Goal: Find specific page/section: Find specific page/section

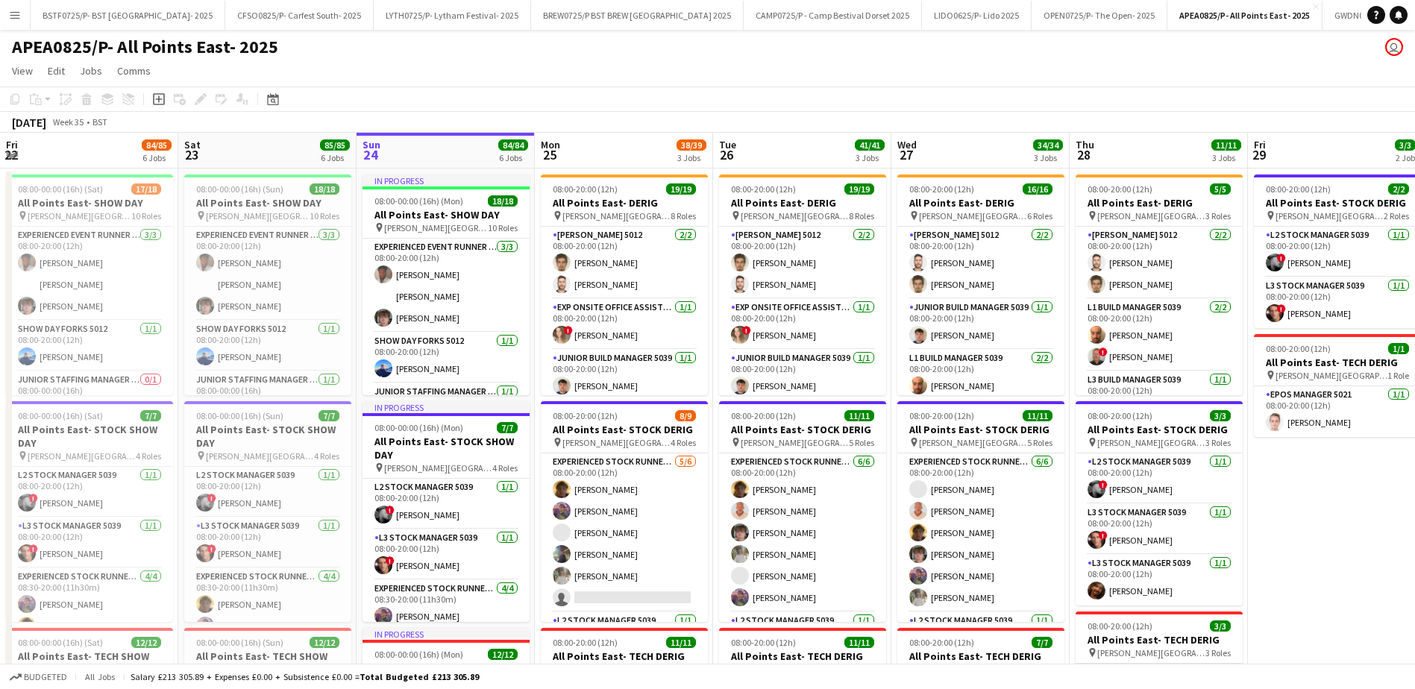
scroll to position [0, 581]
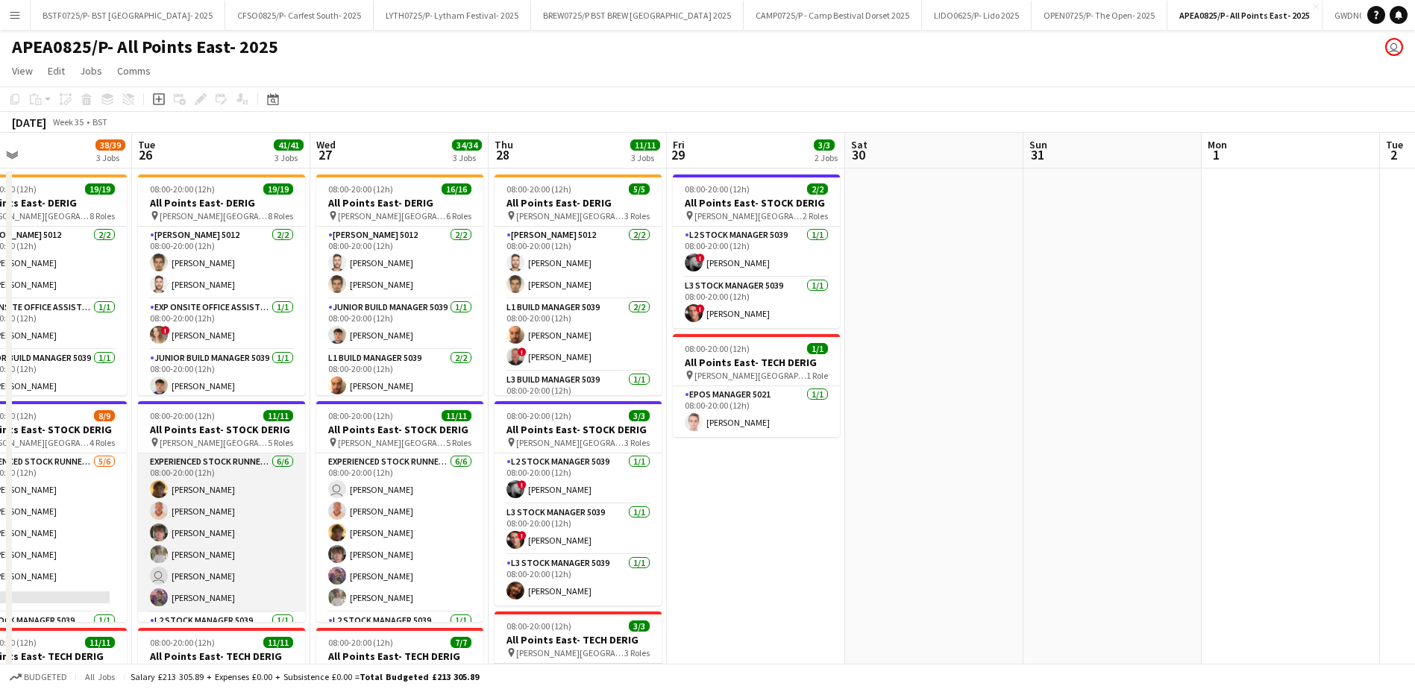
click at [218, 605] on app-card-role "Experienced Stock Runner 5012 [DATE] 08:00-20:00 (12h) [PERSON_NAME] [PERSON_NA…" at bounding box center [221, 532] width 167 height 159
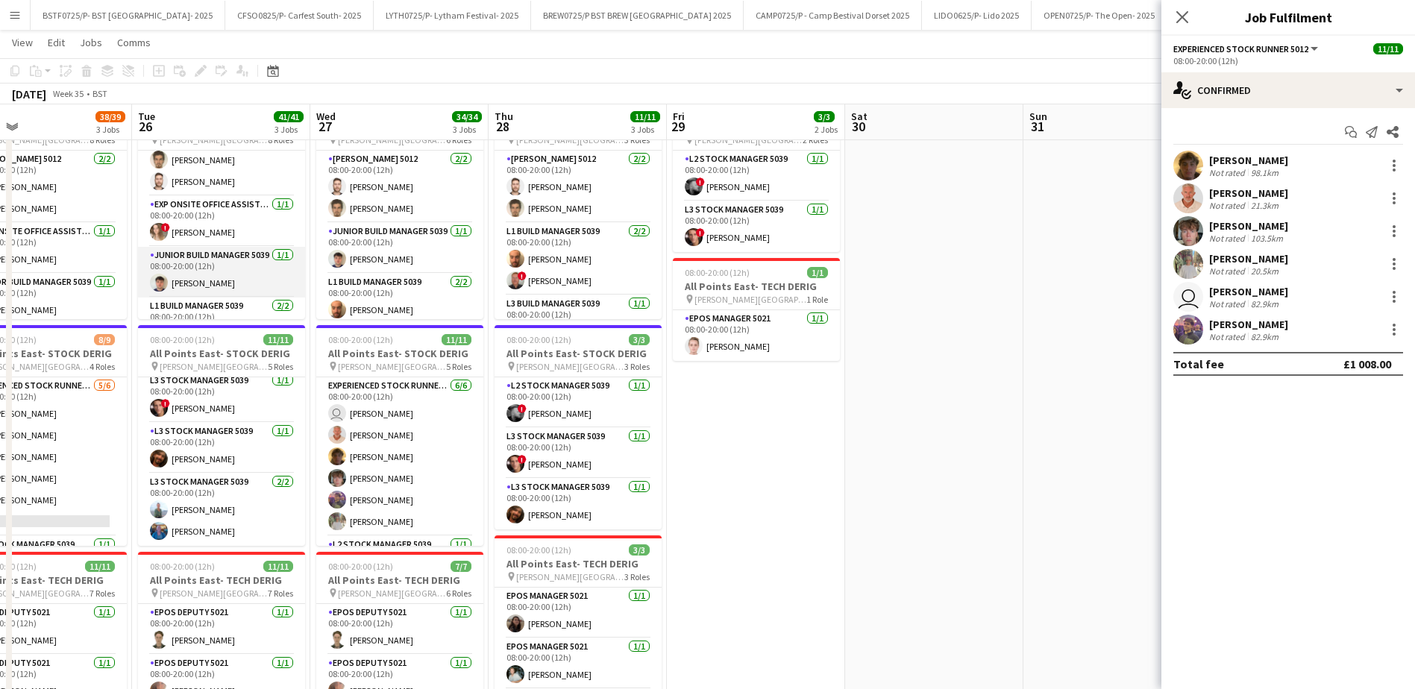
scroll to position [0, 0]
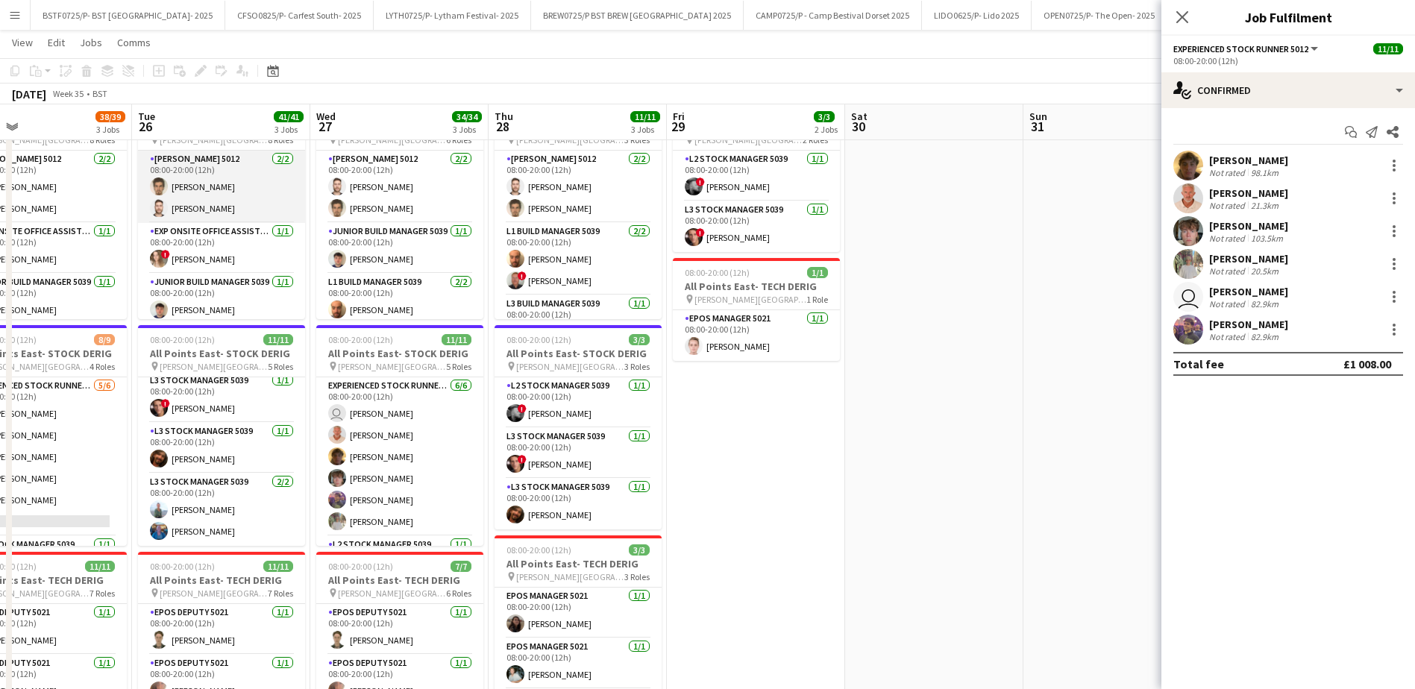
click at [210, 216] on app-card-role "[PERSON_NAME] 5012 [DATE] 08:00-20:00 (12h) [PERSON_NAME] [PERSON_NAME]" at bounding box center [221, 187] width 167 height 72
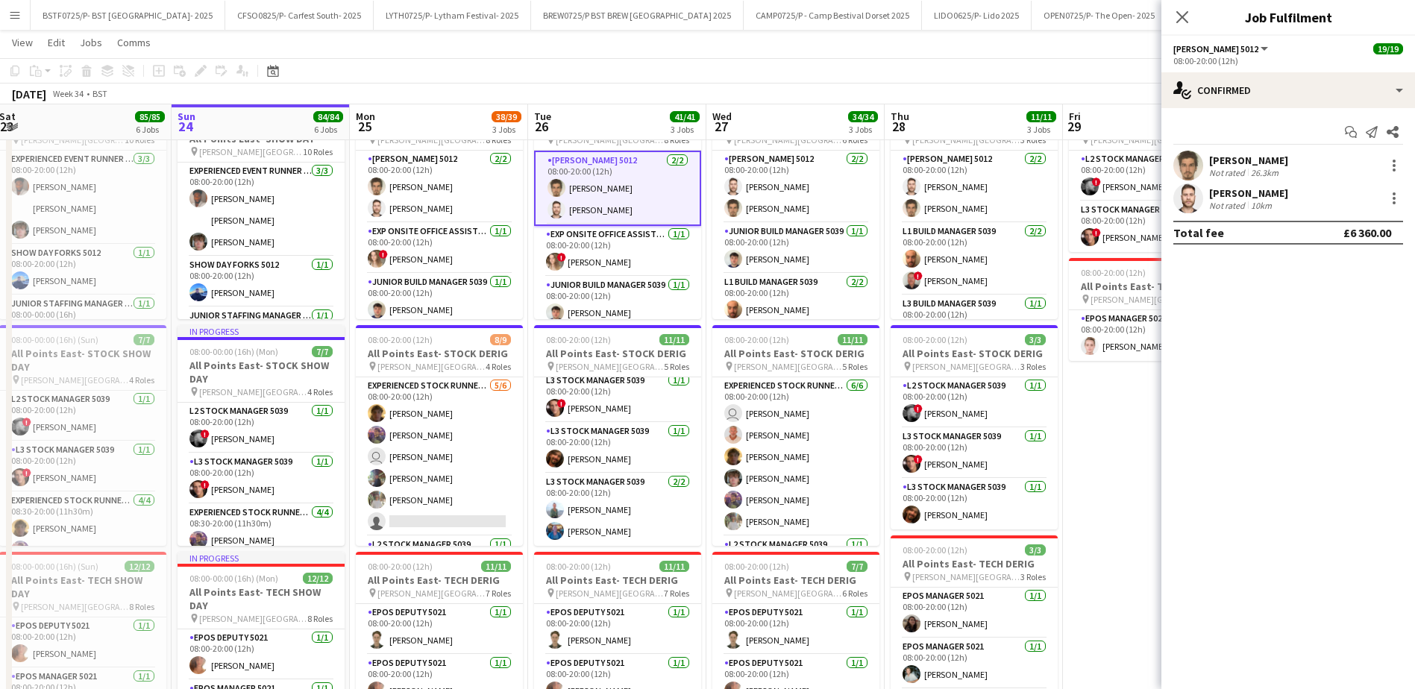
scroll to position [0, 413]
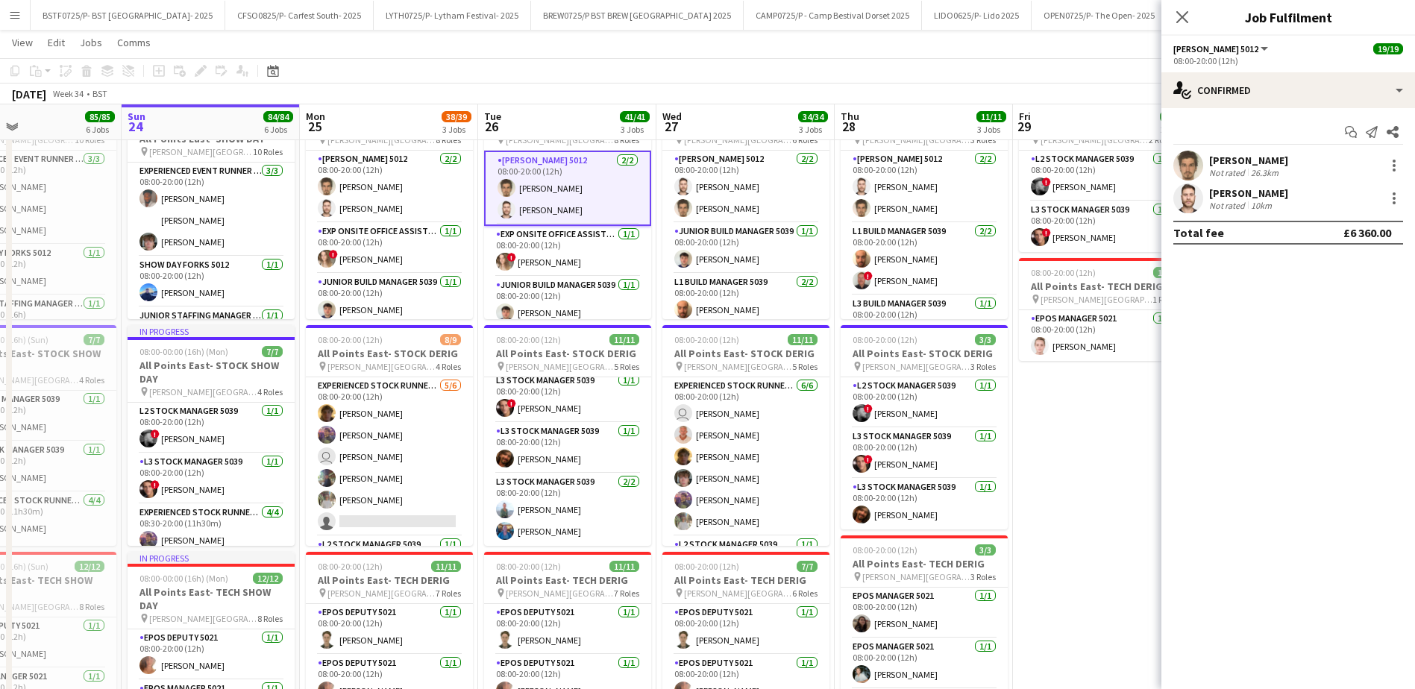
drag, startPoint x: 81, startPoint y: 124, endPoint x: 427, endPoint y: 133, distance: 346.2
click at [158, 247] on app-card-role "Experienced Event Runner 5012 [DATE] 08:00-20:00 (12h) [PERSON_NAME] [PERSON_NA…" at bounding box center [211, 210] width 167 height 94
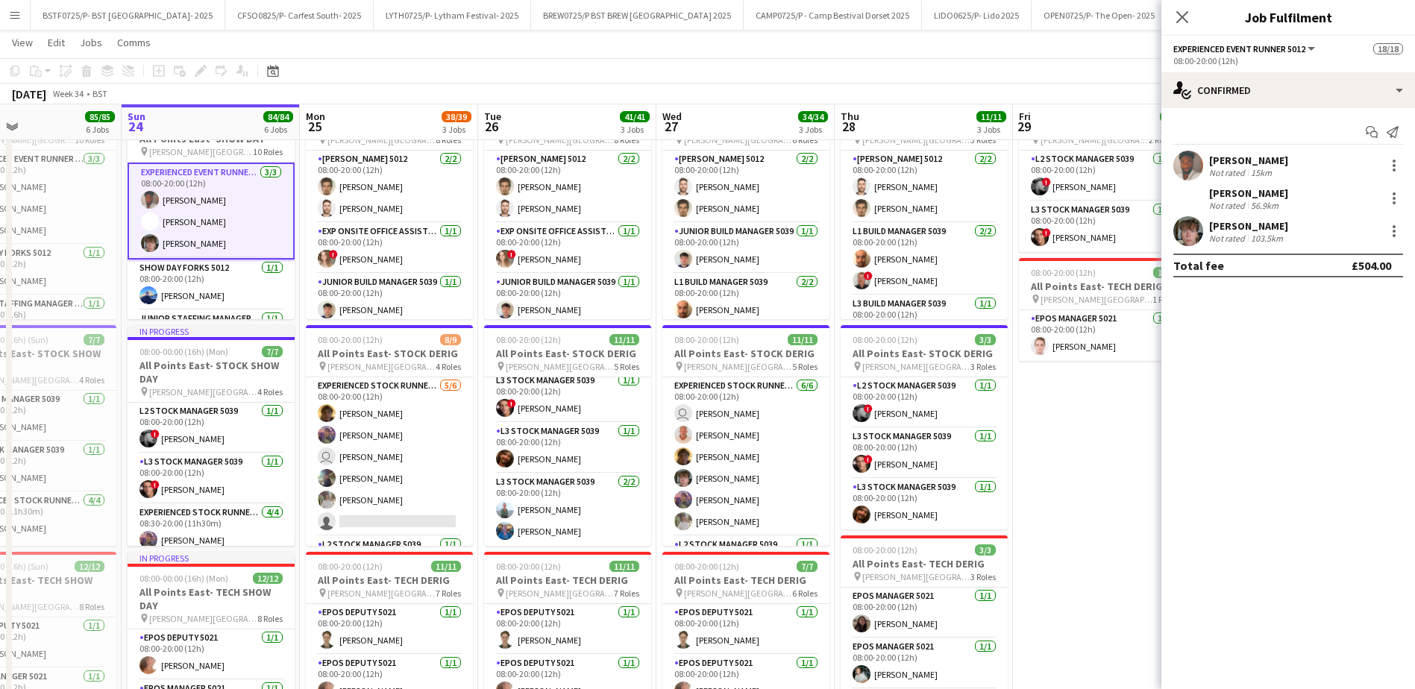
click at [1233, 233] on div "Not rated" at bounding box center [1228, 238] width 39 height 11
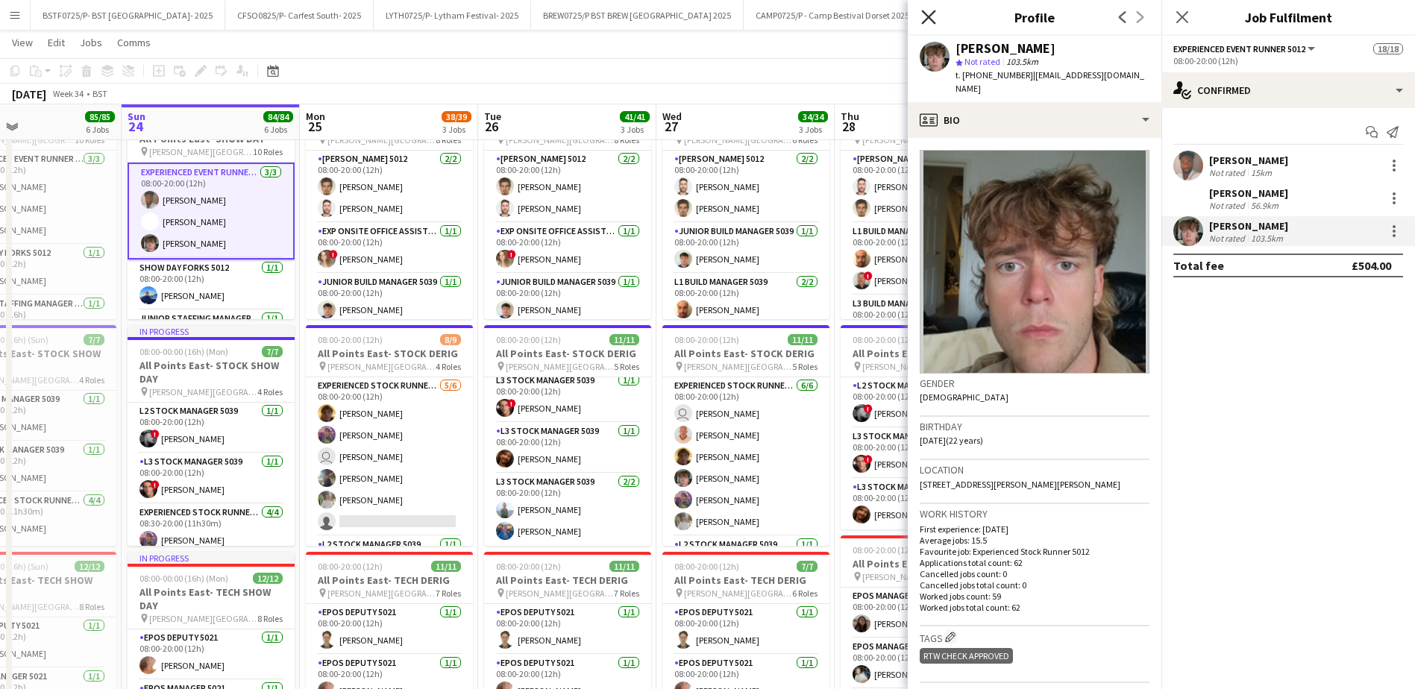
click at [925, 21] on icon at bounding box center [928, 17] width 14 height 14
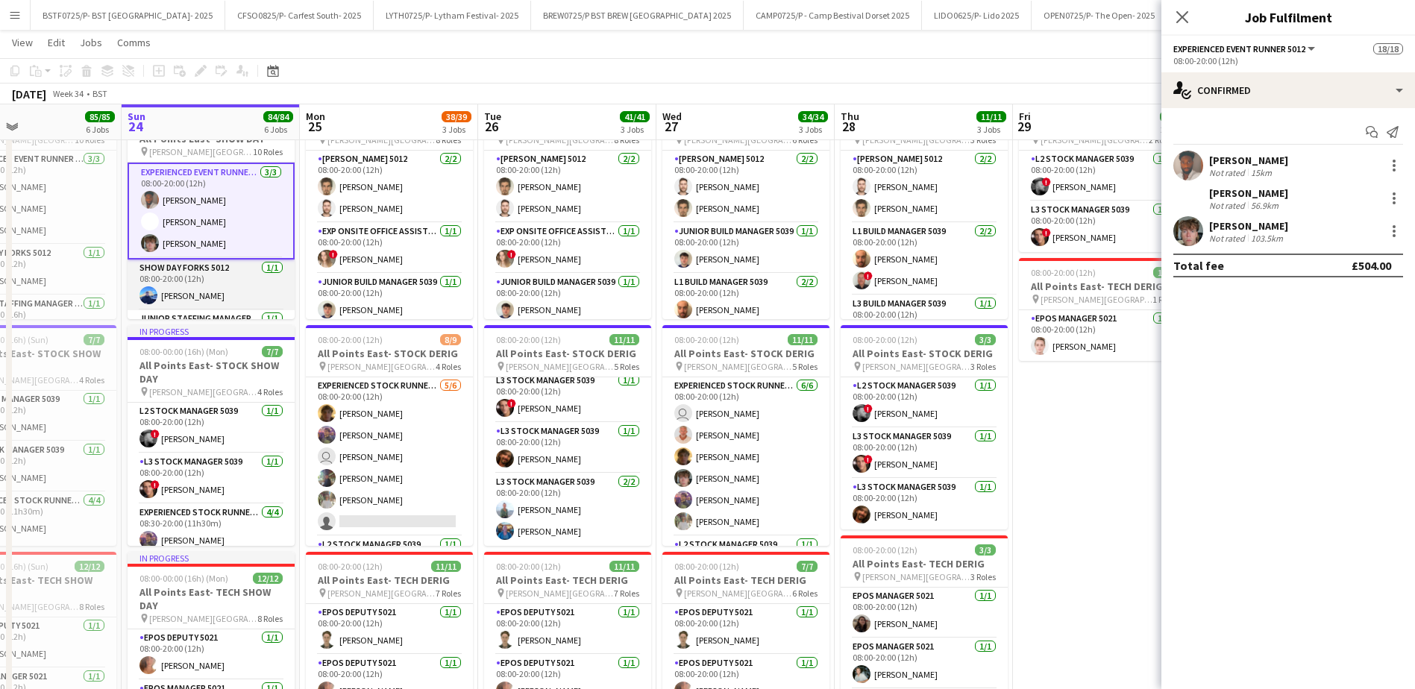
click at [174, 286] on app-card-role "Show Day Forks 5012 [DATE] 08:00-20:00 (12h) [PERSON_NAME]" at bounding box center [211, 285] width 167 height 51
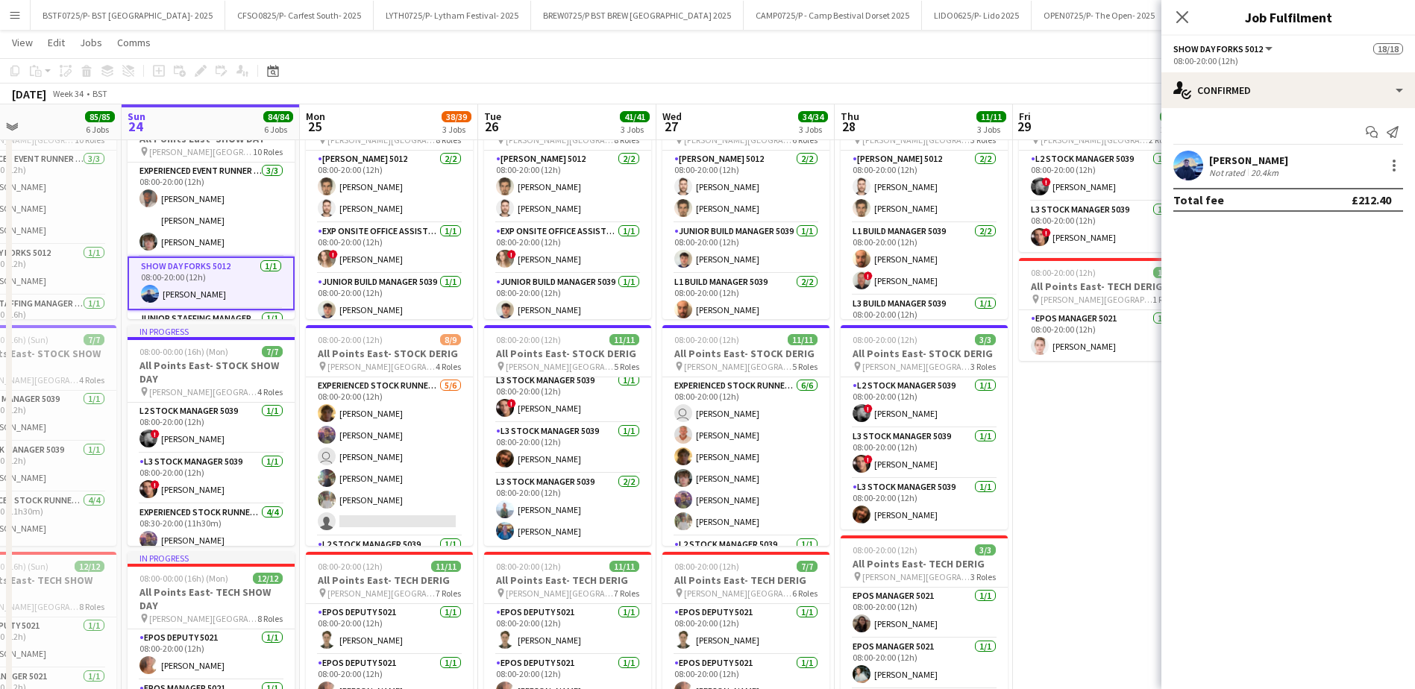
click at [10, 21] on button "Menu" at bounding box center [15, 15] width 30 height 30
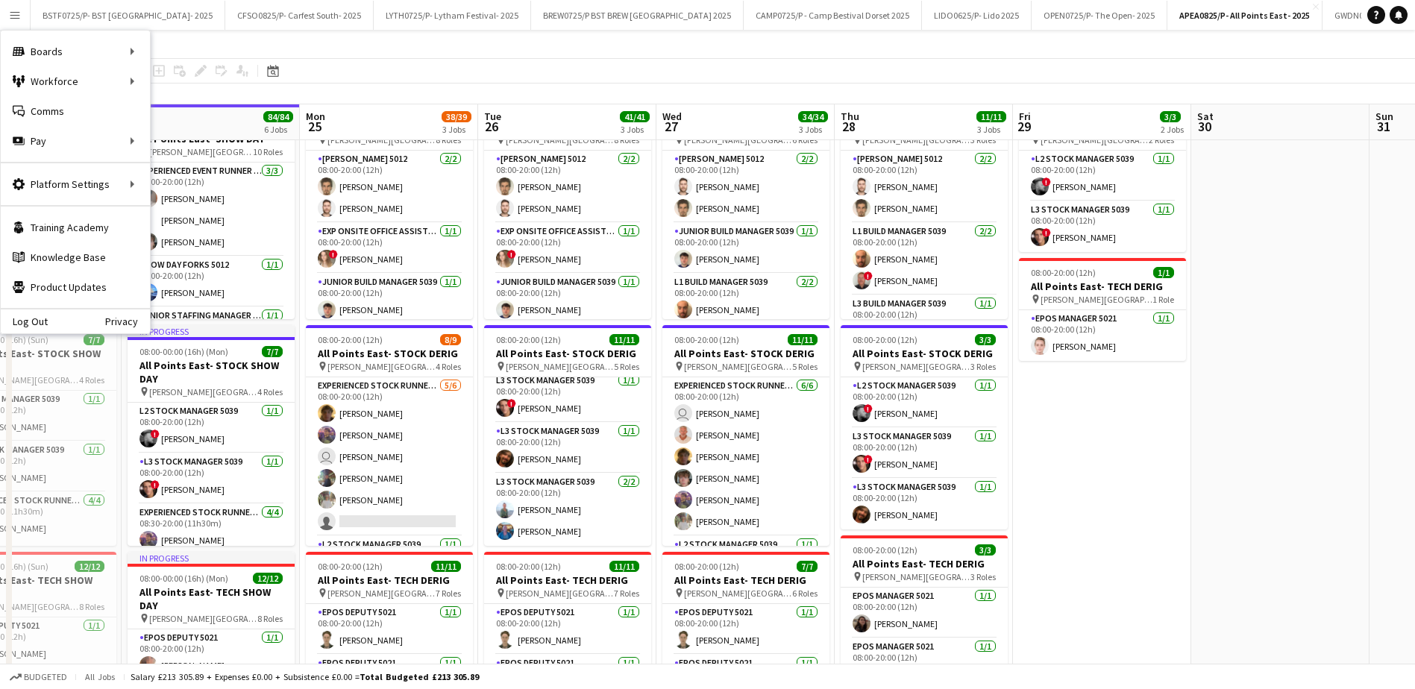
click at [1375, 679] on div "Budgeted All jobs Salary £213 305.89 + Expenses £0.00 + Subsistence £0.00 = Tot…" at bounding box center [707, 676] width 1415 height 25
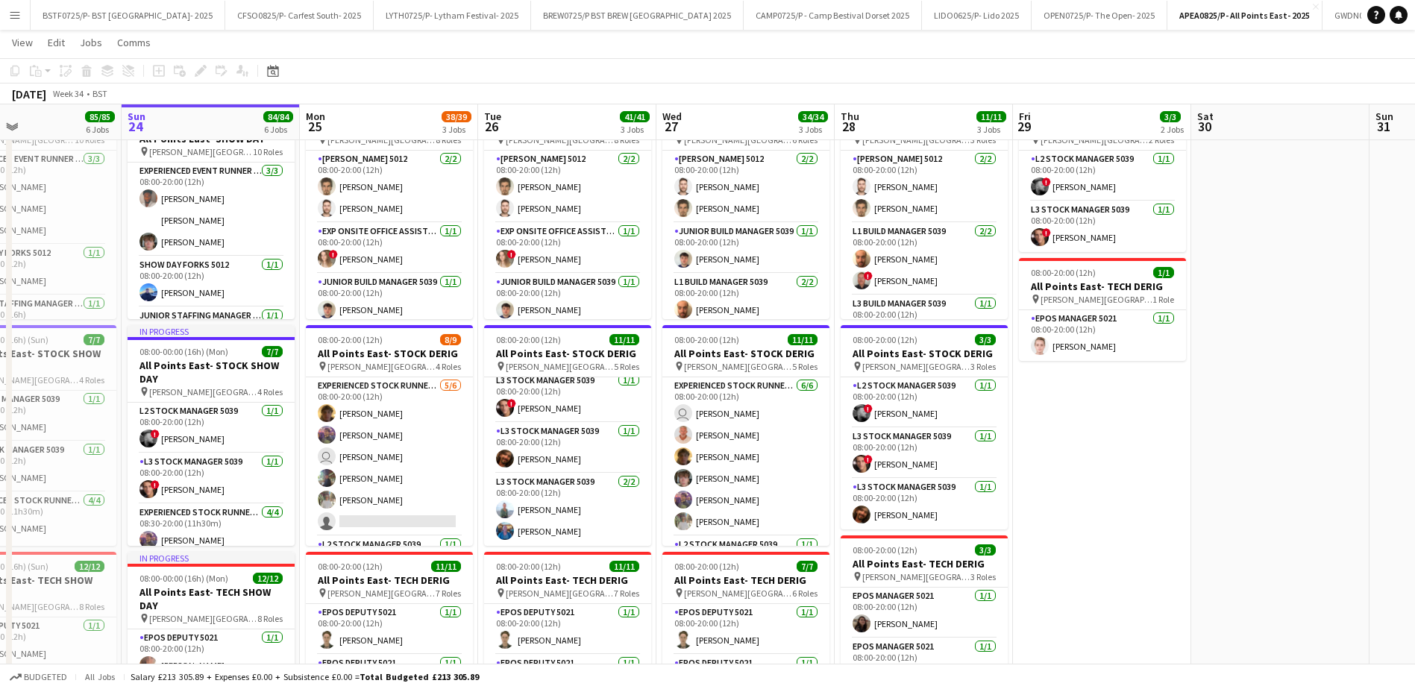
click at [10, 12] on app-icon "Menu" at bounding box center [15, 15] width 12 height 12
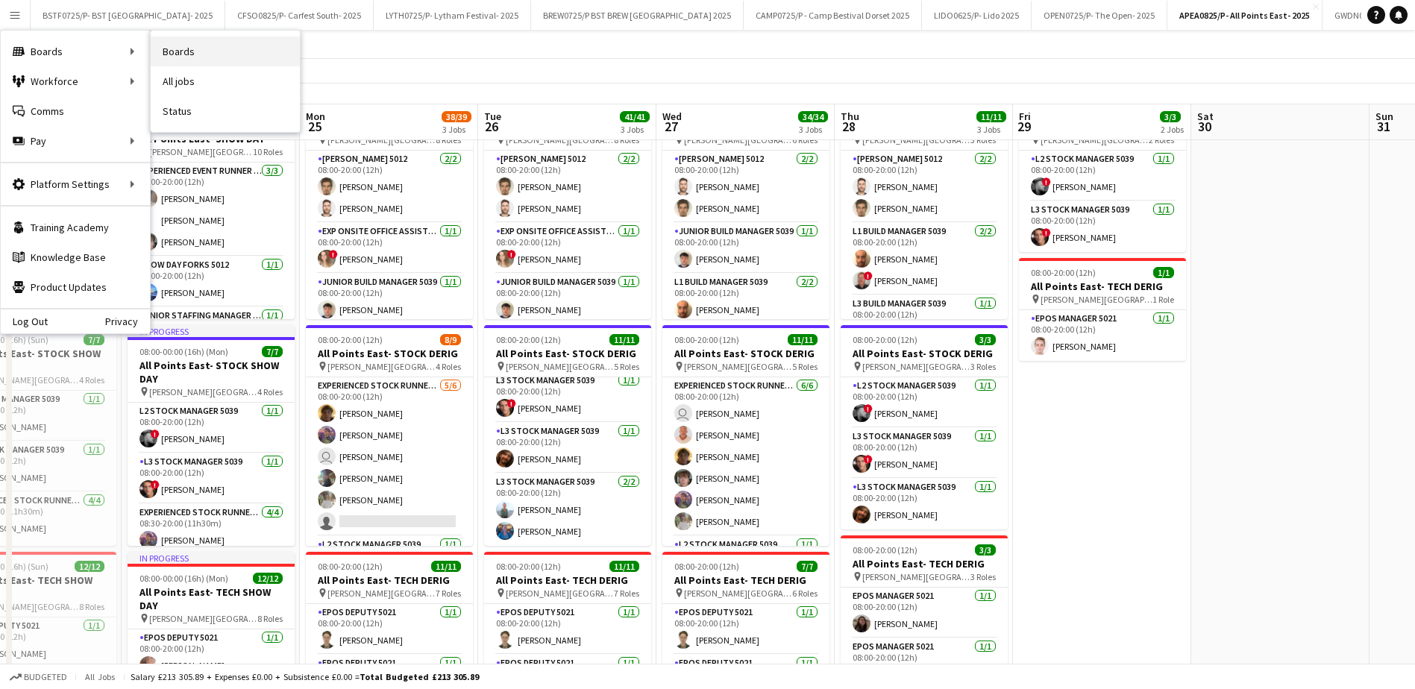
click at [192, 48] on link "Boards" at bounding box center [225, 52] width 149 height 30
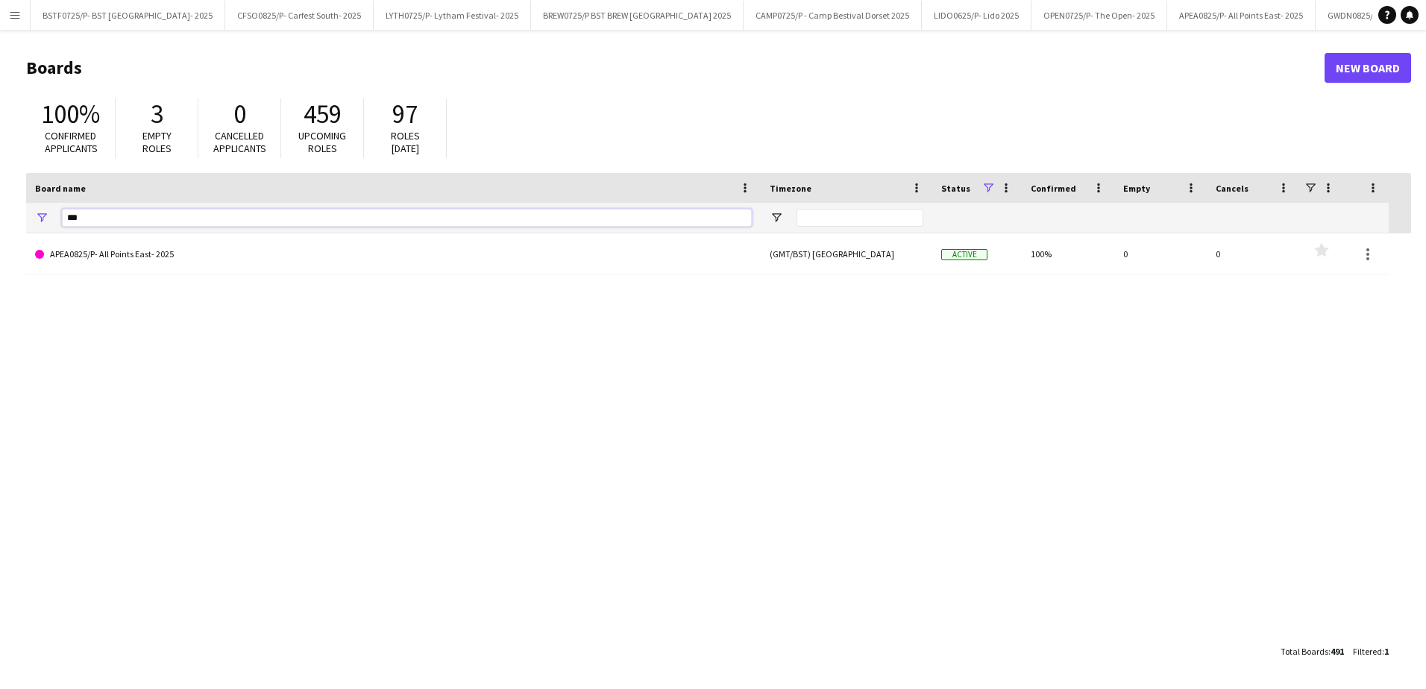
click at [163, 224] on input "***" at bounding box center [407, 218] width 690 height 18
type input "*"
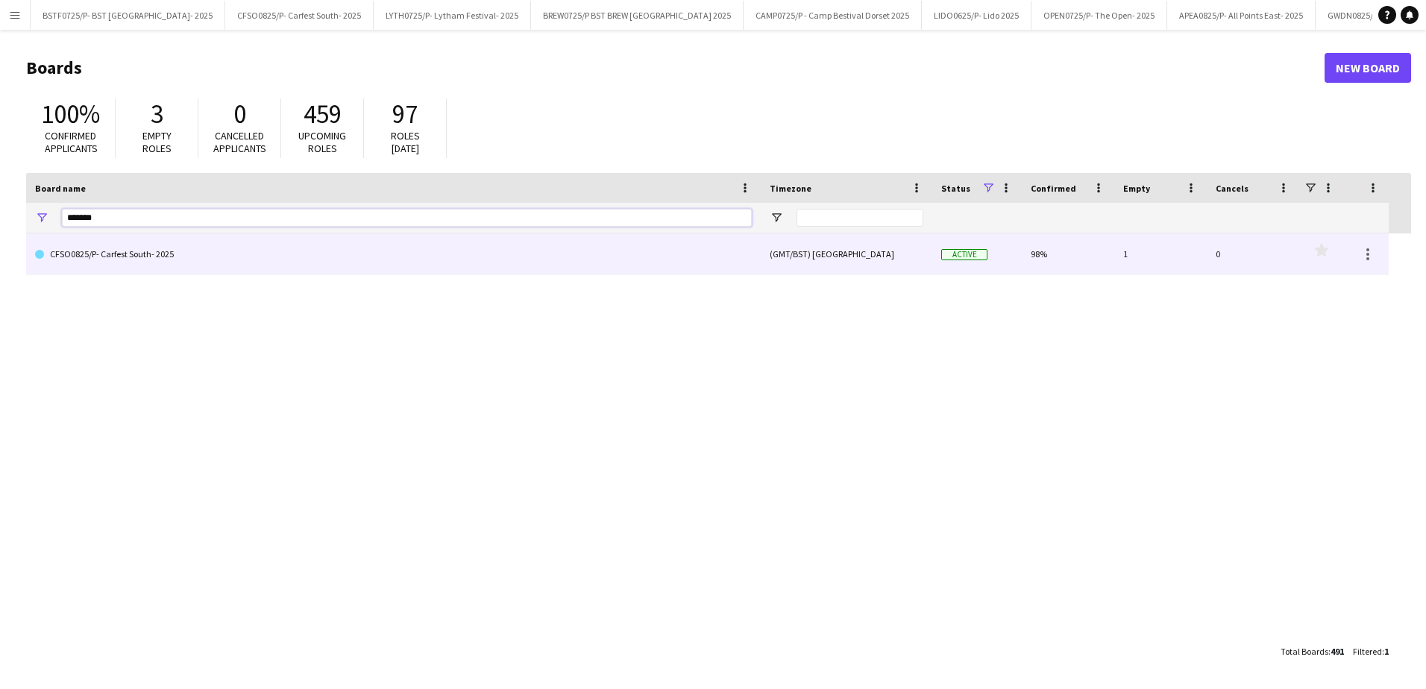
type input "*******"
click at [170, 240] on link "CFSO0825/P- Carfest South- 2025" at bounding box center [393, 254] width 717 height 42
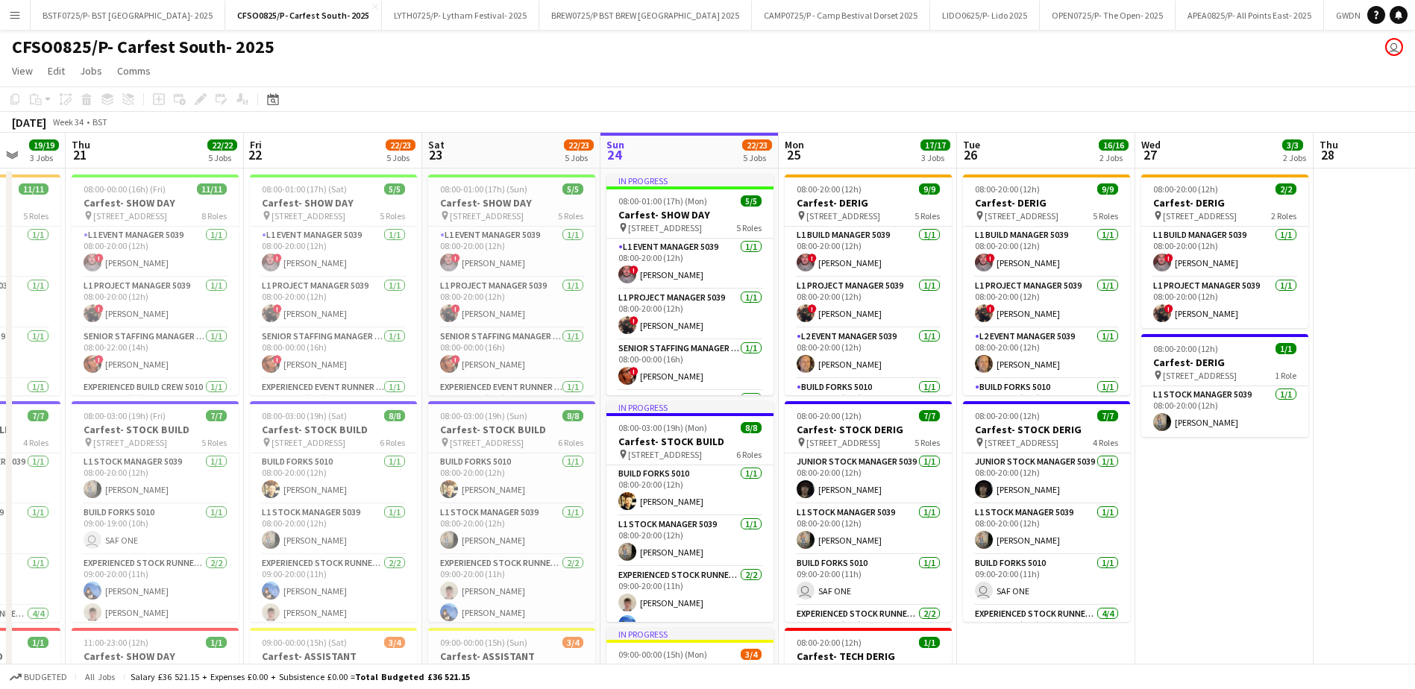
scroll to position [0, 439]
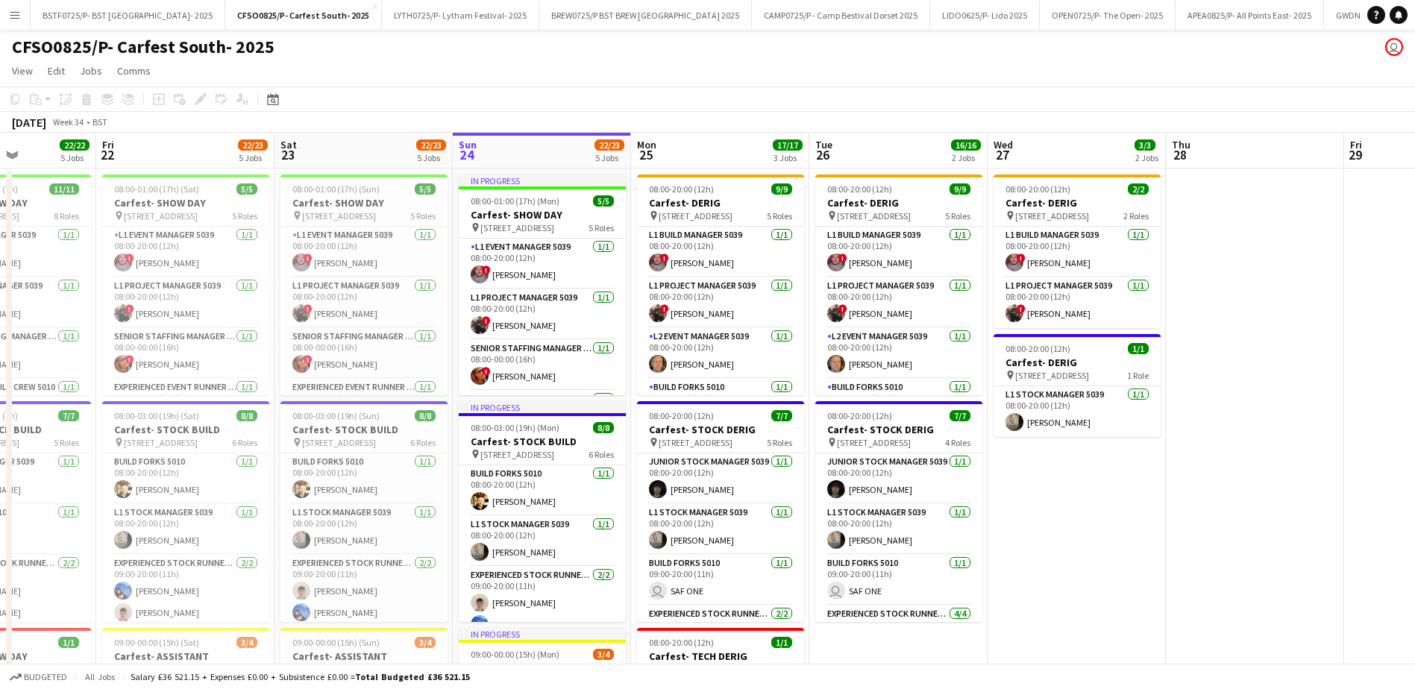
drag, startPoint x: 240, startPoint y: 154, endPoint x: 515, endPoint y: 156, distance: 274.5
click at [515, 156] on app-calendar-viewport "Tue 19 14/15 2 Jobs Wed 20 19/19 3 Jobs Thu 21 22/22 5 Jobs Fri 22 22/23 5 Jobs…" at bounding box center [707, 680] width 1415 height 1095
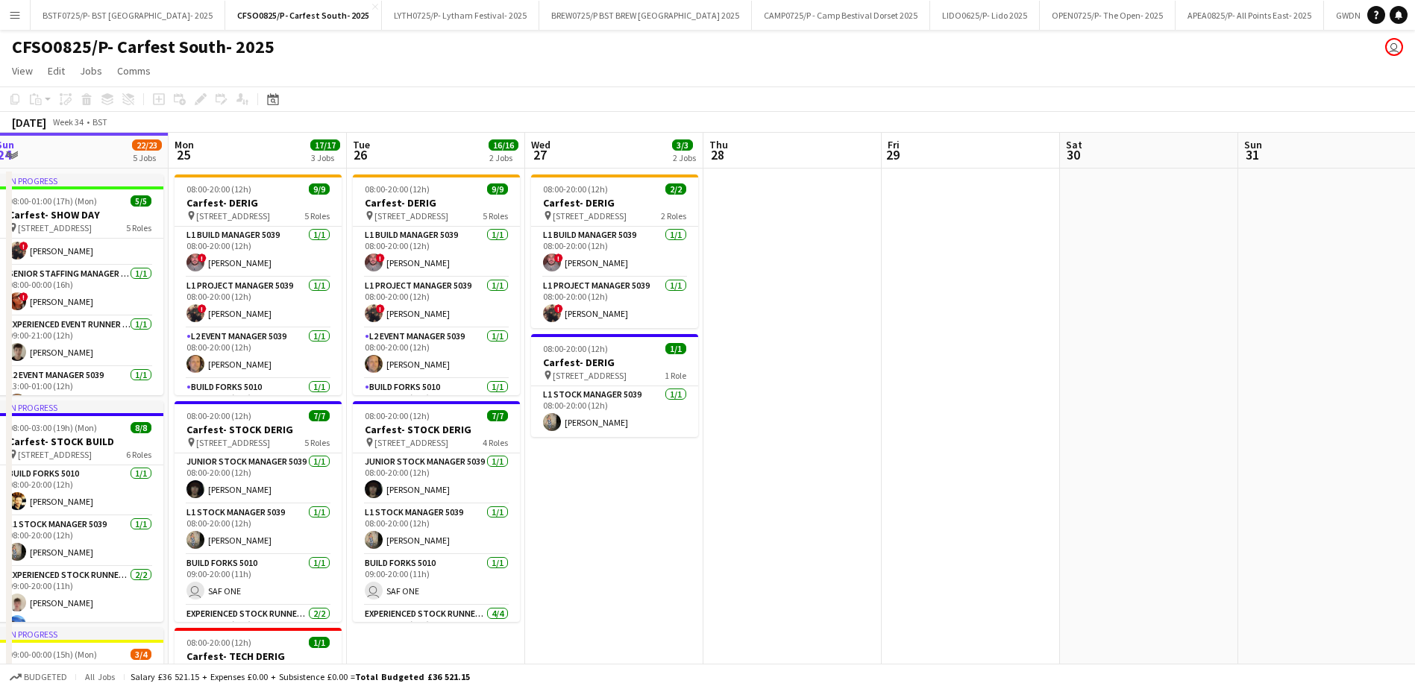
scroll to position [0, 499]
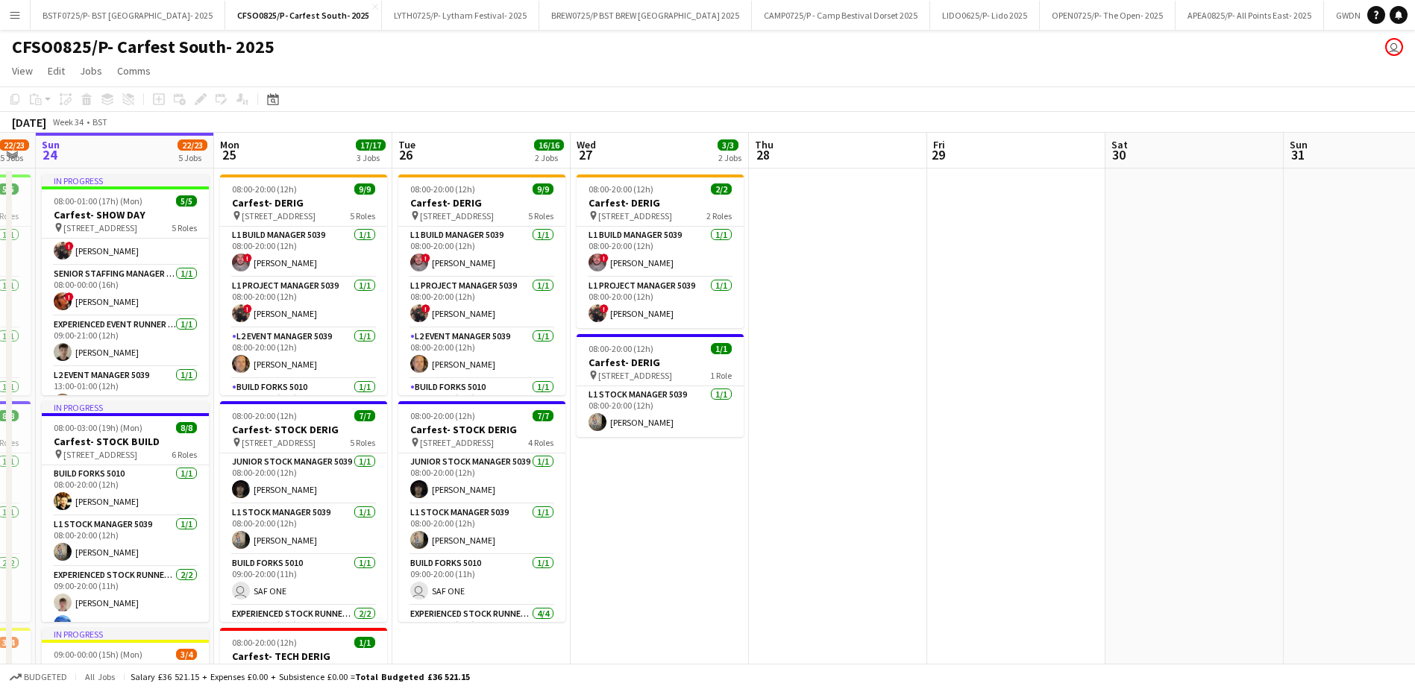
drag, startPoint x: 693, startPoint y: 159, endPoint x: 276, endPoint y: 177, distance: 417.3
click at [276, 177] on app-calendar-viewport "Thu 21 22/22 5 Jobs Fri 22 22/23 5 Jobs Sat 23 22/23 5 Jobs Sun 24 22/23 5 Jobs…" at bounding box center [707, 680] width 1415 height 1095
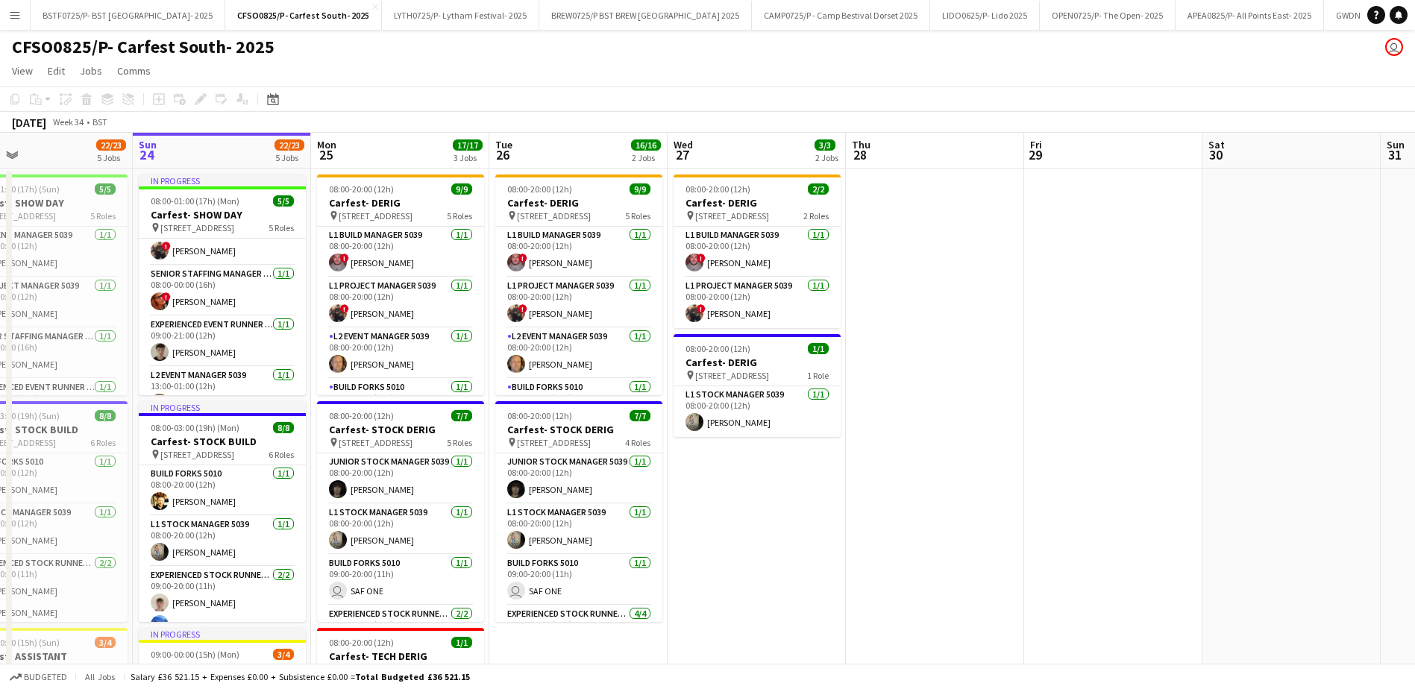
scroll to position [0, 387]
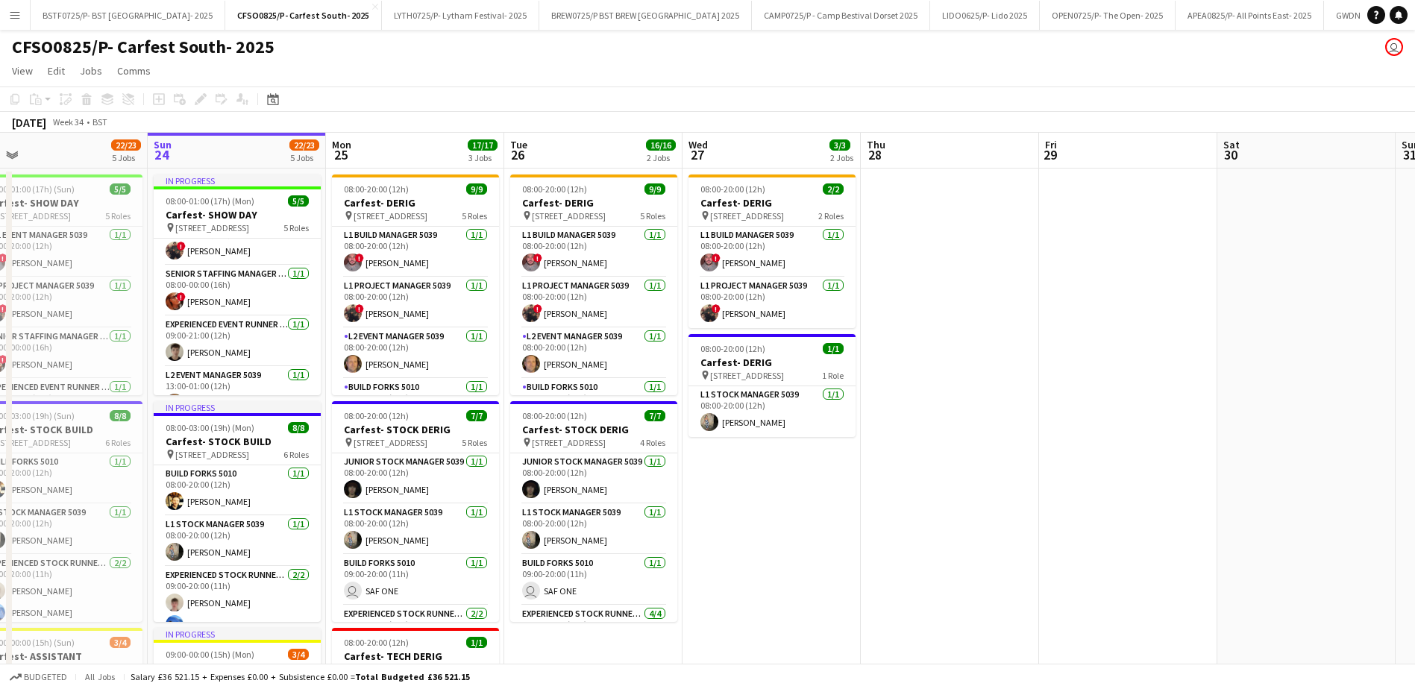
drag, startPoint x: 440, startPoint y: 154, endPoint x: 552, endPoint y: 179, distance: 114.5
click at [552, 179] on app-calendar-viewport "Thu 21 22/22 5 Jobs Fri 22 22/23 5 Jobs Sat 23 22/23 5 Jobs Sun 24 22/23 5 Jobs…" at bounding box center [707, 680] width 1415 height 1095
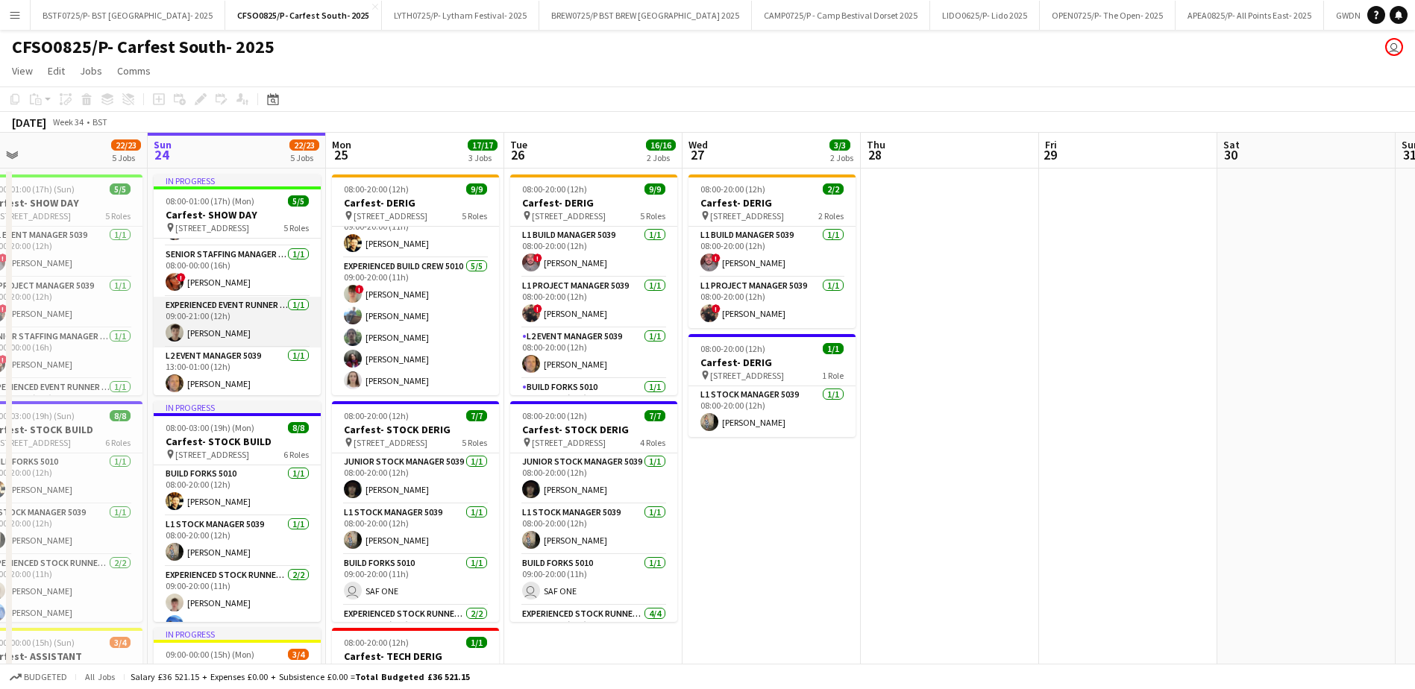
scroll to position [97, 0]
click at [207, 270] on app-card-role "Senior Staffing Manager 5039 [DATE] 08:00-00:00 (16h) ! [PERSON_NAME]" at bounding box center [237, 268] width 167 height 51
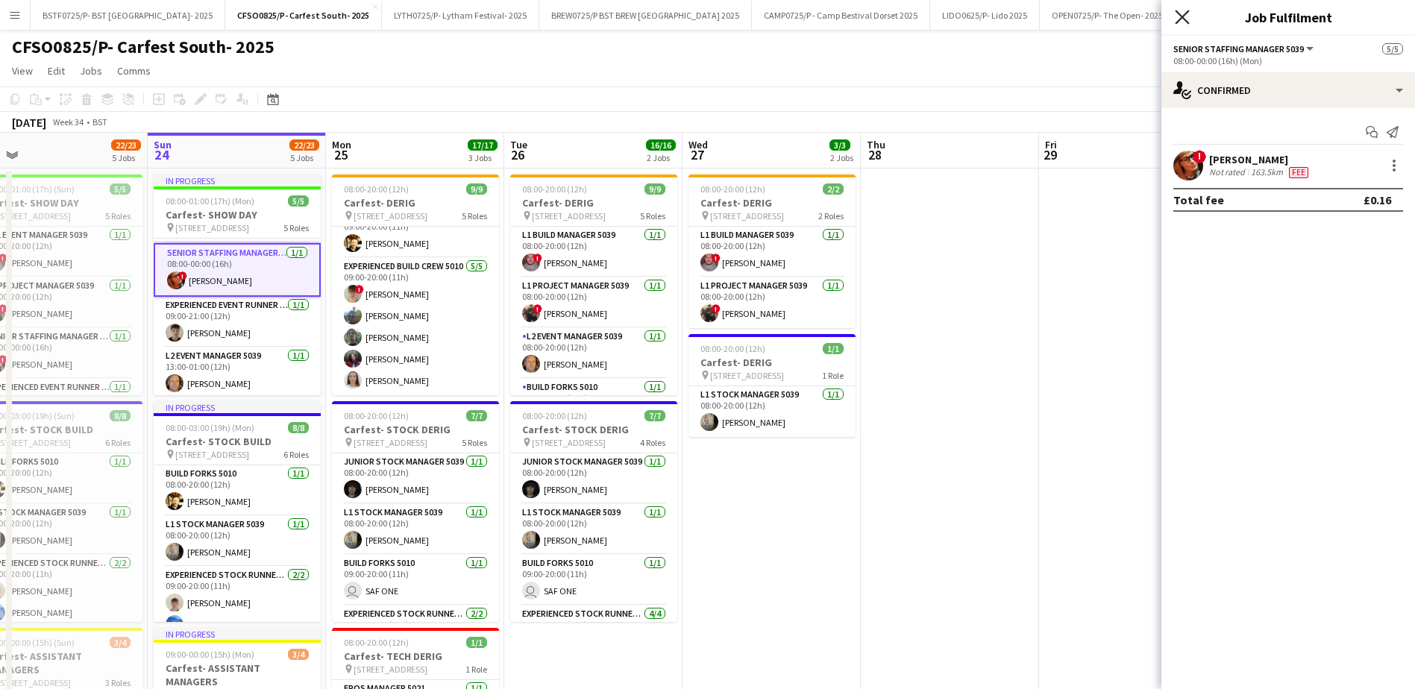
click at [1188, 23] on icon at bounding box center [1182, 17] width 14 height 14
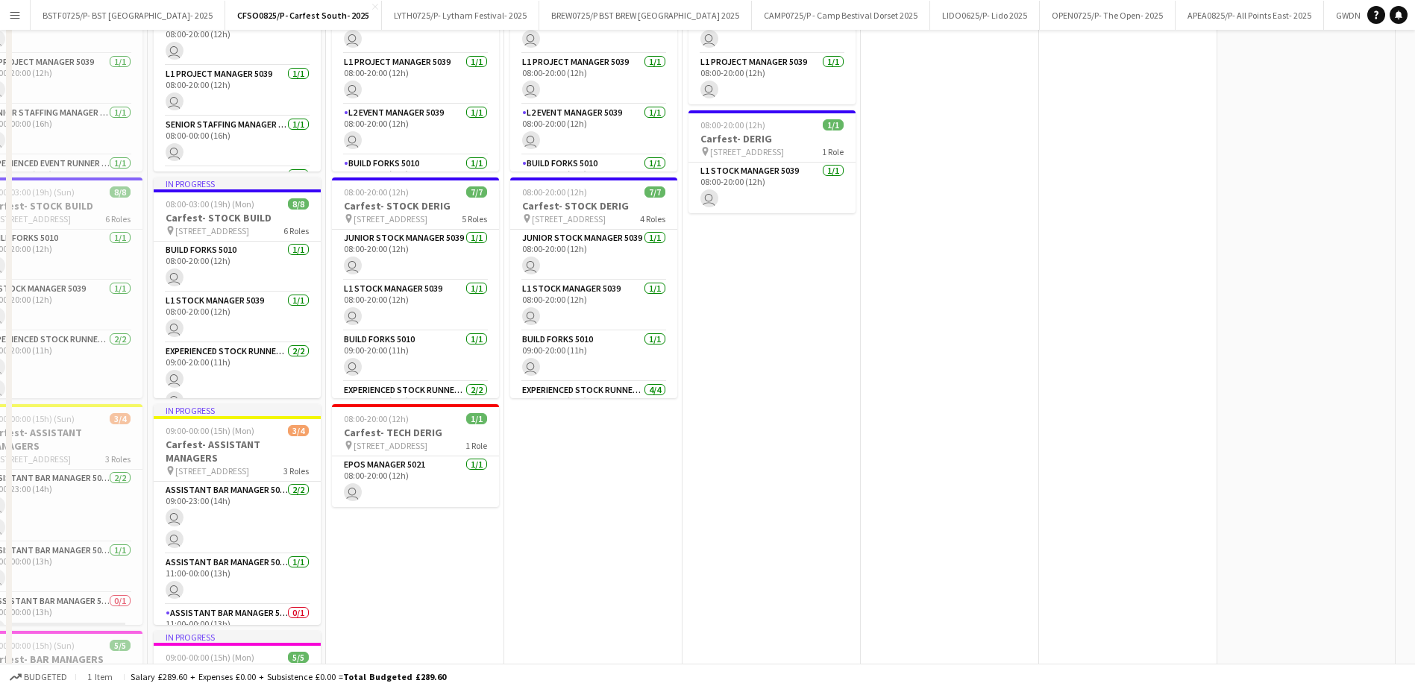
scroll to position [0, 0]
